Goal: Transaction & Acquisition: Book appointment/travel/reservation

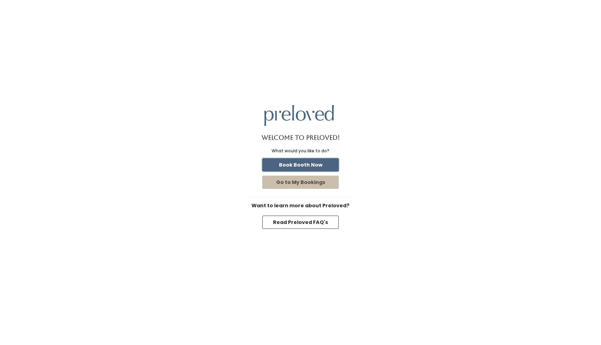
click at [310, 164] on button "Book Booth Now" at bounding box center [300, 164] width 76 height 13
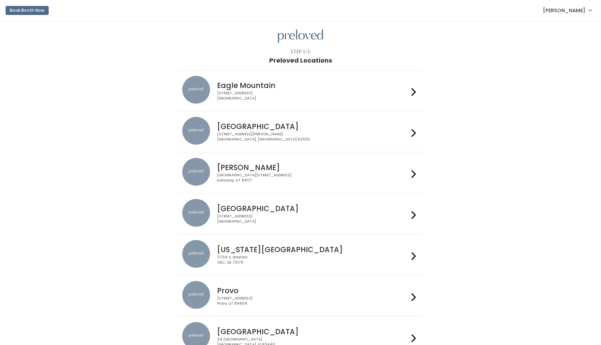
click at [247, 286] on div "Provo 230 W Cougar Blvd Provo, UT 84604" at bounding box center [311, 293] width 194 height 25
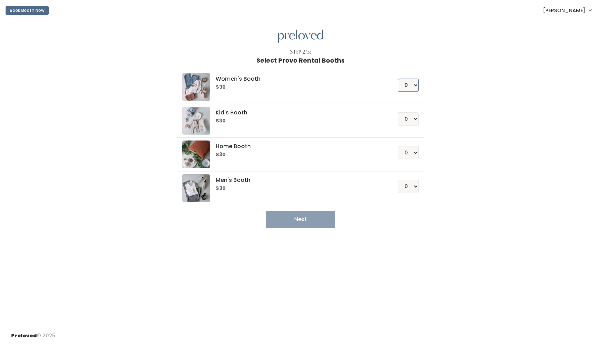
click at [410, 83] on select "0 1 2 3 4" at bounding box center [408, 85] width 21 height 13
select select "1"
click at [398, 79] on select "0 1 2 3 4" at bounding box center [408, 85] width 21 height 13
click at [297, 224] on button "Next" at bounding box center [301, 219] width 70 height 17
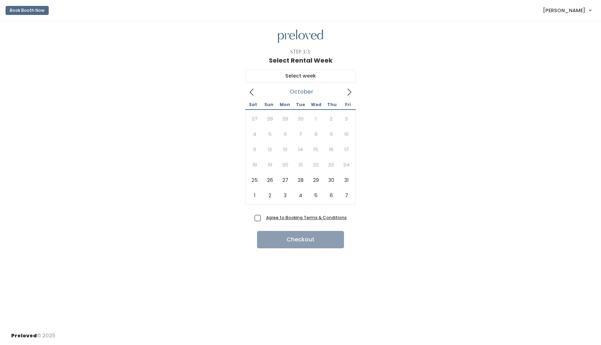
click at [252, 94] on icon at bounding box center [252, 92] width 8 height 8
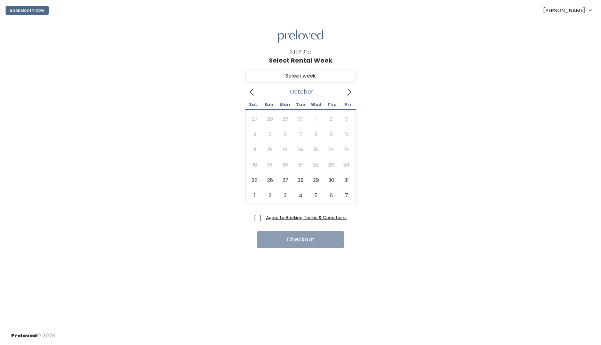
click at [252, 94] on icon at bounding box center [252, 92] width 8 height 8
click at [297, 78] on input "text" at bounding box center [300, 76] width 111 height 13
click at [251, 92] on icon at bounding box center [252, 92] width 8 height 8
click at [573, 11] on span "Kellie Lyman" at bounding box center [564, 11] width 42 height 8
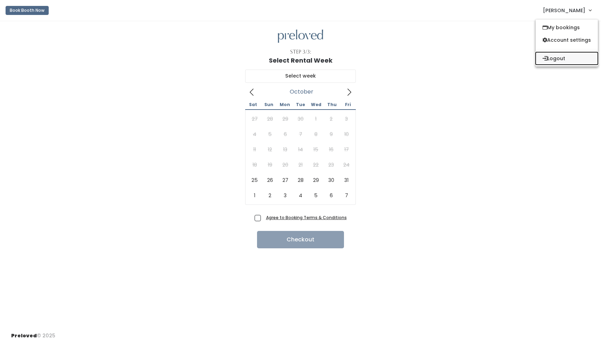
click at [562, 56] on button "Logout" at bounding box center [566, 58] width 62 height 13
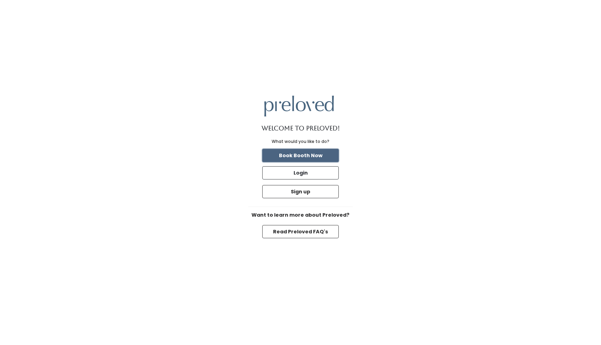
click at [309, 159] on button "Book Booth Now" at bounding box center [300, 155] width 76 height 13
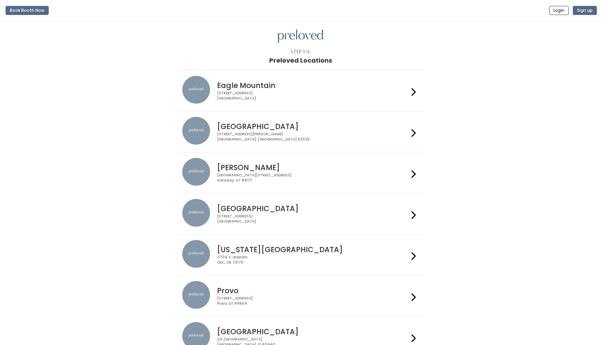
click at [244, 300] on div "[STREET_ADDRESS]" at bounding box center [312, 301] width 191 height 10
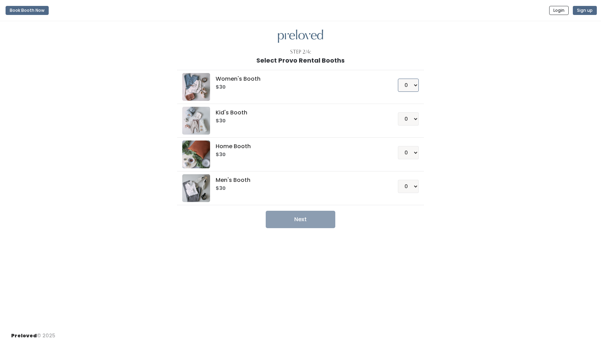
click at [409, 85] on select "0 1 2 3 4" at bounding box center [408, 85] width 21 height 13
select select "1"
click at [398, 79] on select "0 1 2 3 4" at bounding box center [408, 85] width 21 height 13
click at [300, 214] on button "Next" at bounding box center [301, 219] width 70 height 17
